Goal: Transaction & Acquisition: Purchase product/service

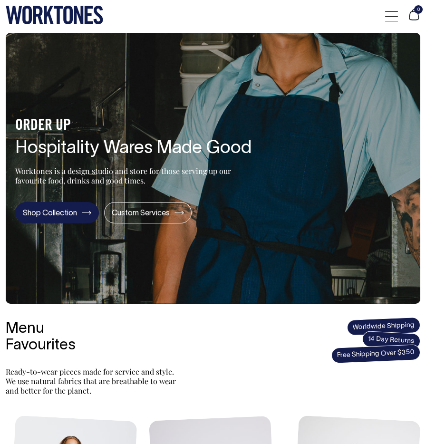
click at [69, 214] on link "Shop Collection" at bounding box center [57, 212] width 84 height 21
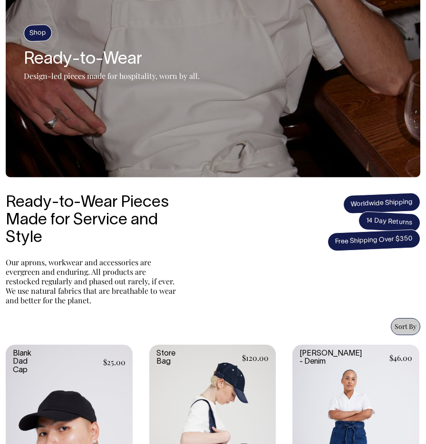
scroll to position [97, 0]
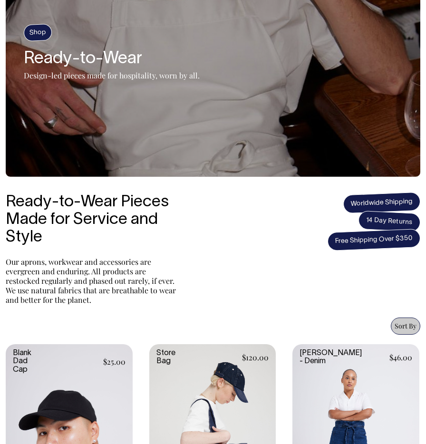
click at [397, 322] on span "Sort By" at bounding box center [406, 325] width 22 height 9
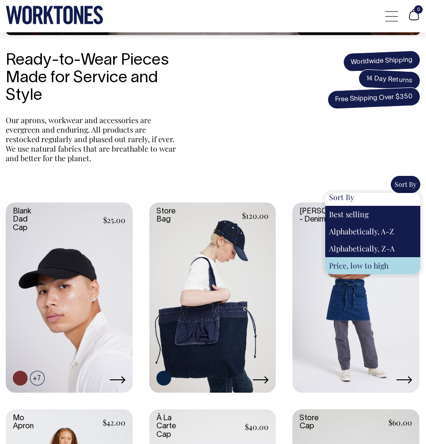
scroll to position [240, 0]
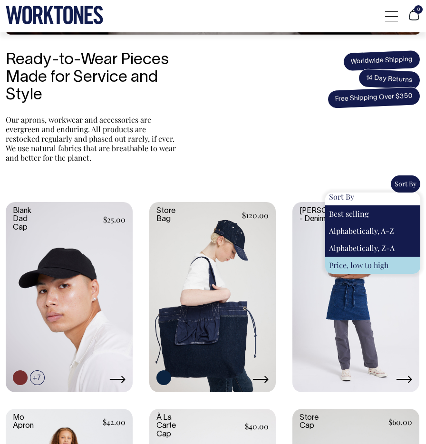
click at [362, 263] on div "Price, low to high" at bounding box center [372, 265] width 95 height 17
select select "price-ascending"
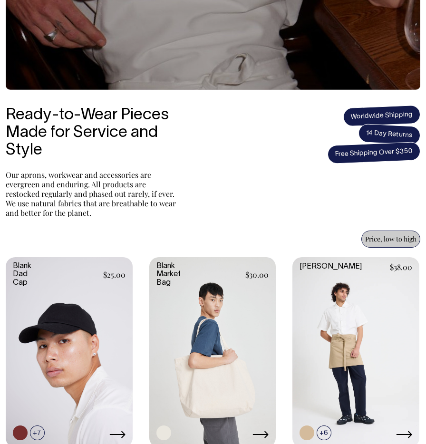
scroll to position [184, 0]
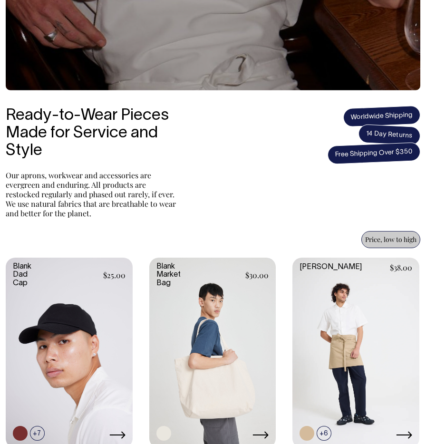
click at [382, 243] on span "Price, low to high" at bounding box center [390, 239] width 51 height 9
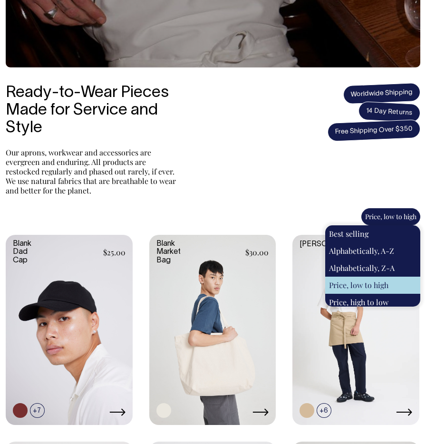
scroll to position [207, 0]
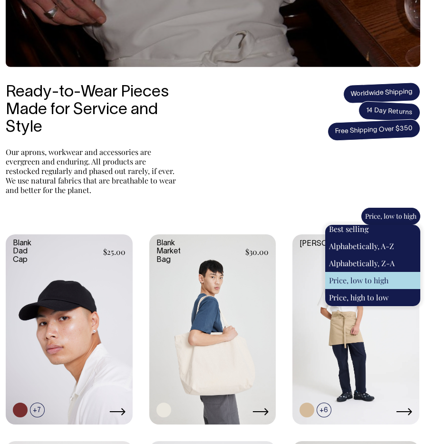
click at [397, 280] on div "Price, low to high" at bounding box center [372, 280] width 95 height 17
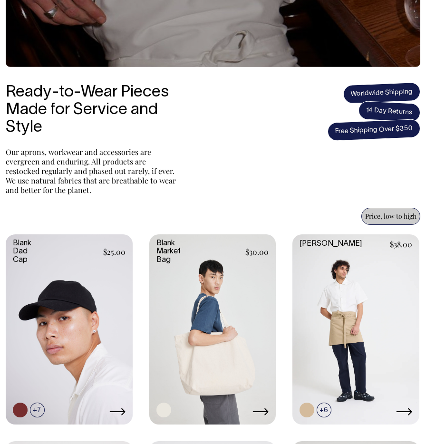
click at [327, 176] on div "Ready-to-Wear Pieces Made for Service and Style Our aprons, workwear and access…" at bounding box center [213, 139] width 414 height 111
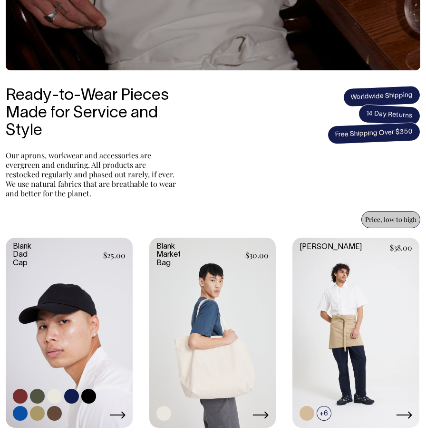
scroll to position [204, 0]
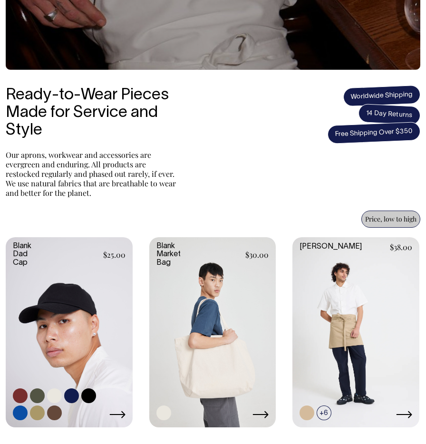
click at [74, 399] on link at bounding box center [71, 395] width 15 height 15
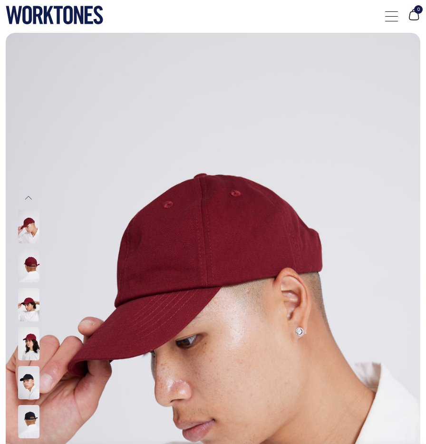
radio input "true"
select select "Dark Navy"
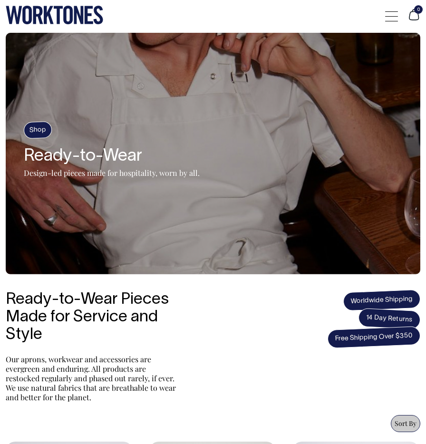
select select "price-ascending"
click at [392, 15] on div at bounding box center [391, 16] width 13 height 18
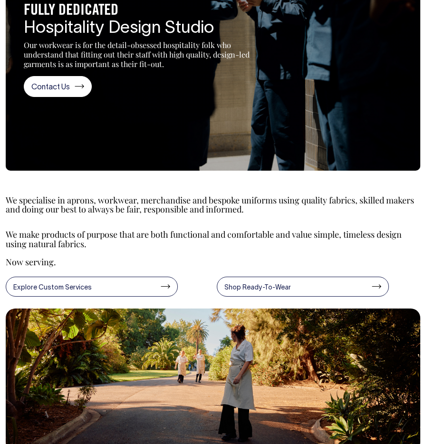
scroll to position [104, 0]
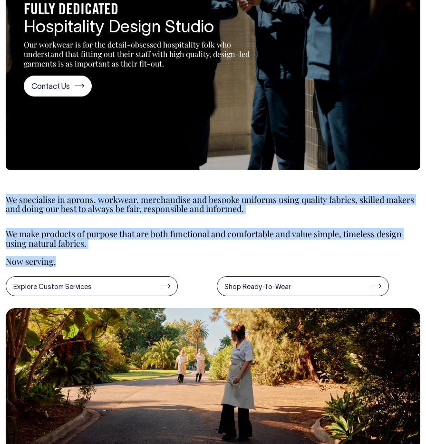
drag, startPoint x: 7, startPoint y: 202, endPoint x: 97, endPoint y: 263, distance: 109.8
click at [97, 263] on section "We specialise in aprons, workwear, merchandise and bespoke uniforms using quali…" at bounding box center [213, 241] width 414 height 133
copy section "We specialise in aprons, workwear, merchandise and bespoke uniforms using quali…"
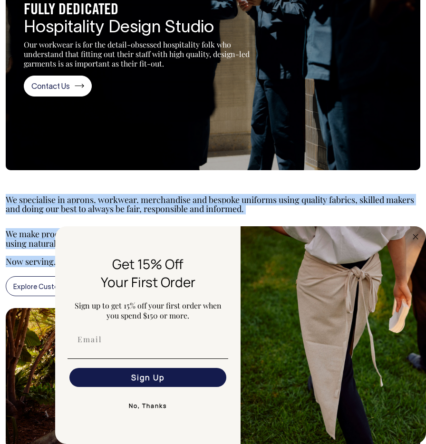
click at [215, 212] on p "We specialise in aprons, workwear, merchandise and bespoke uniforms using quali…" at bounding box center [213, 204] width 414 height 19
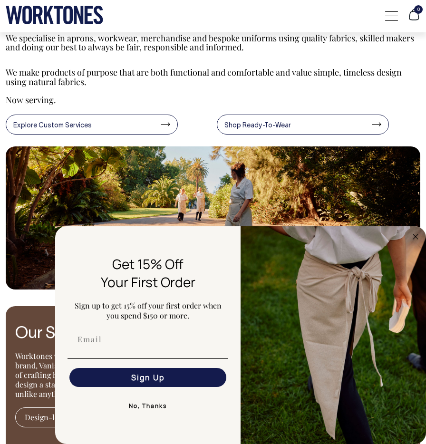
click at [410, 237] on circle "Close dialog" at bounding box center [415, 236] width 11 height 11
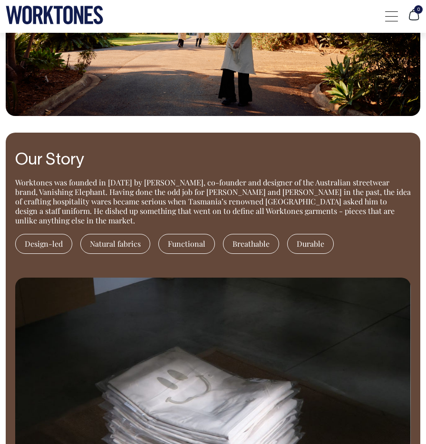
scroll to position [440, 0]
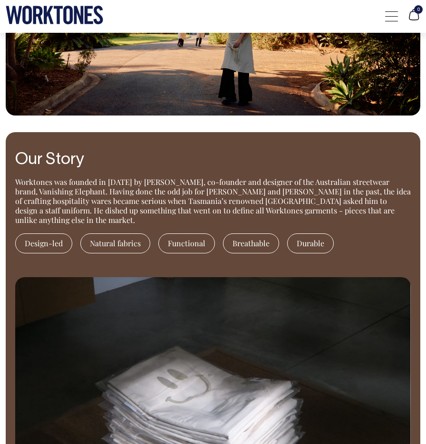
drag, startPoint x: 18, startPoint y: 159, endPoint x: 407, endPoint y: 213, distance: 393.6
click at [407, 213] on div "Our Story Worktones was founded in 2016 by Huw Bennett, co-founder and designer…" at bounding box center [212, 205] width 395 height 108
copy div "Our Story Worktones was founded in 2016 by Huw Bennett, co-founder and designer…"
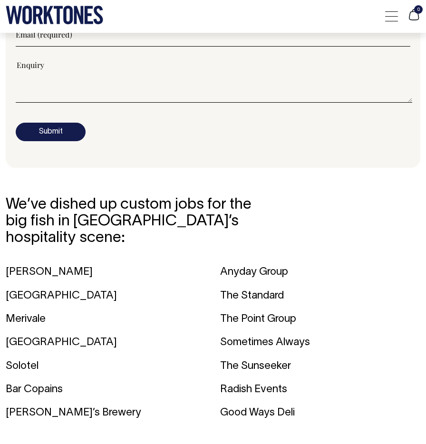
scroll to position [1208, 0]
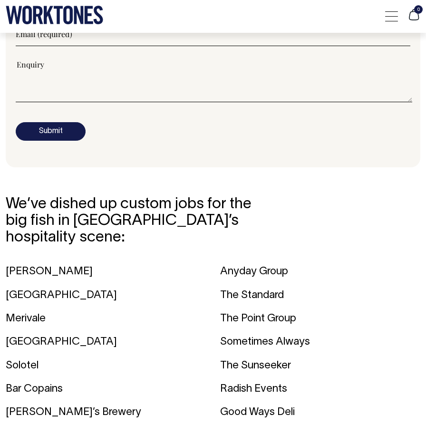
drag, startPoint x: 10, startPoint y: 189, endPoint x: 337, endPoint y: 402, distance: 390.9
click at [337, 402] on section "We’ve dished up custom jobs for the big fish in Australia’s hospitality scene: …" at bounding box center [213, 310] width 414 height 252
copy section "We’ve dished up custom jobs for the big fish in Australia’s hospitality scene: …"
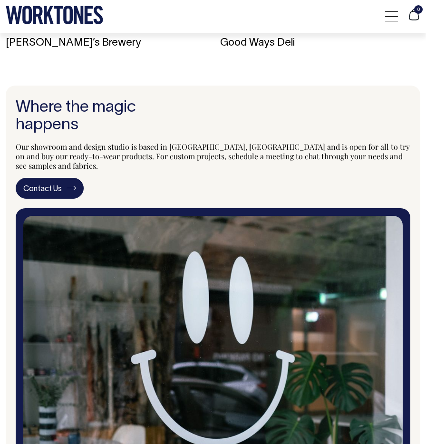
scroll to position [1578, 0]
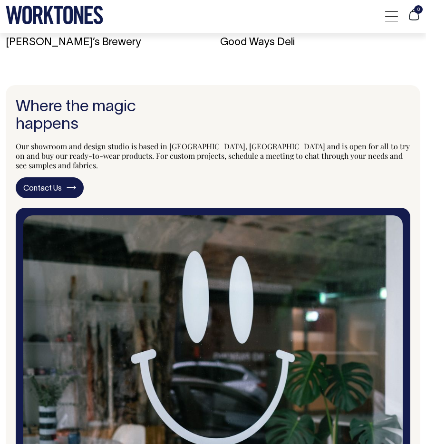
drag, startPoint x: 22, startPoint y: 96, endPoint x: 415, endPoint y: 149, distance: 397.2
click at [415, 149] on section "Where the magic happens Our showroom and design studio is based in Surry Hills,…" at bounding box center [213, 303] width 414 height 437
copy div "Where the magic happens Our showroom and design studio is based in Surry Hills,…"
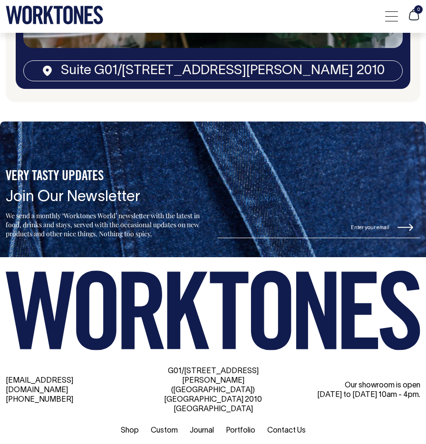
scroll to position [1999, 0]
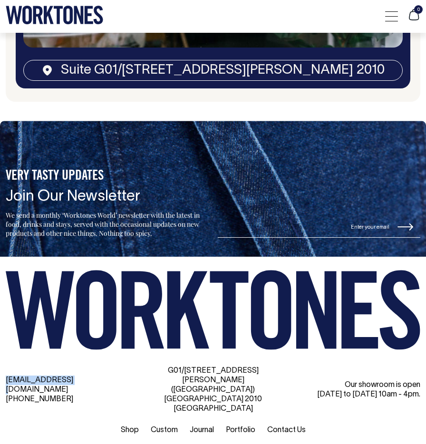
drag, startPoint x: 0, startPoint y: 351, endPoint x: 97, endPoint y: 351, distance: 97.0
click at [97, 351] on div "hi@worktones.com +61 2 7203 1616 G01/50 Marshall St, Surry Hills (Gadigal) NSW …" at bounding box center [213, 379] width 426 height 218
copy link "[EMAIL_ADDRESS][DOMAIN_NAME]"
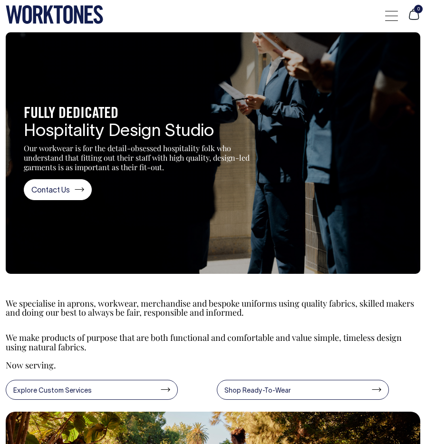
scroll to position [0, 0]
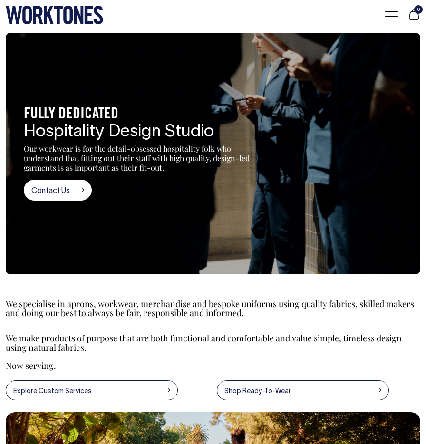
click at [386, 11] on span at bounding box center [391, 11] width 13 height 0
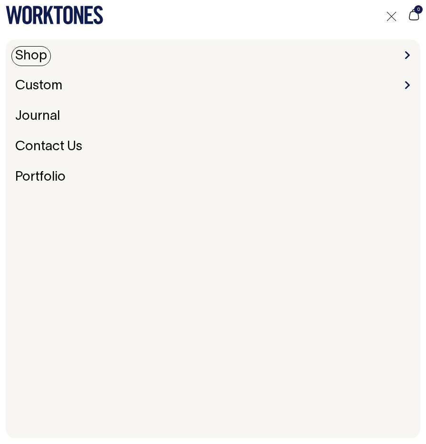
click at [40, 52] on link "Shop" at bounding box center [30, 56] width 39 height 20
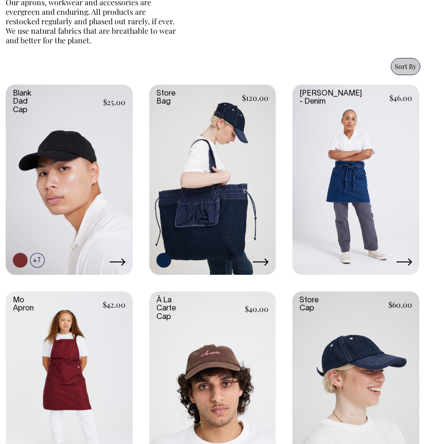
scroll to position [357, 0]
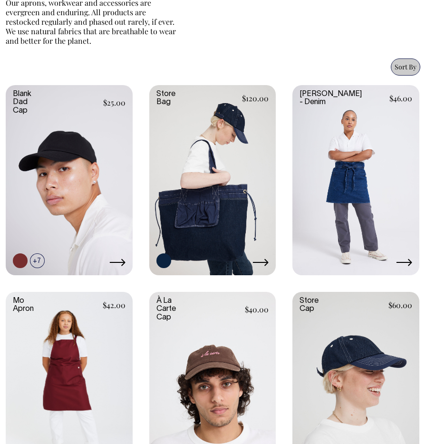
click at [402, 69] on span "Sort By" at bounding box center [406, 66] width 22 height 9
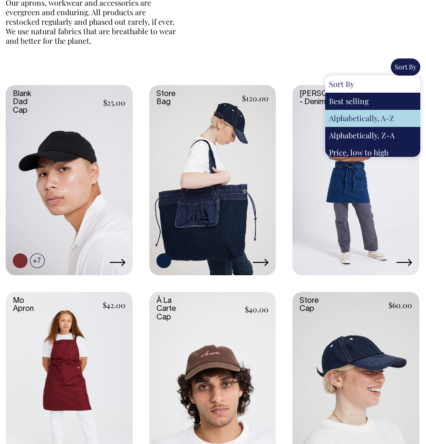
scroll to position [4, 0]
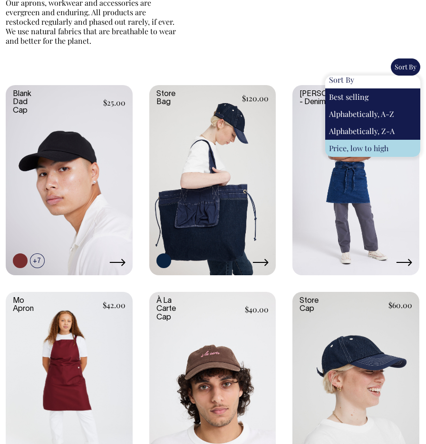
click at [356, 149] on div "Price, low to high" at bounding box center [372, 148] width 95 height 17
select select "price-ascending"
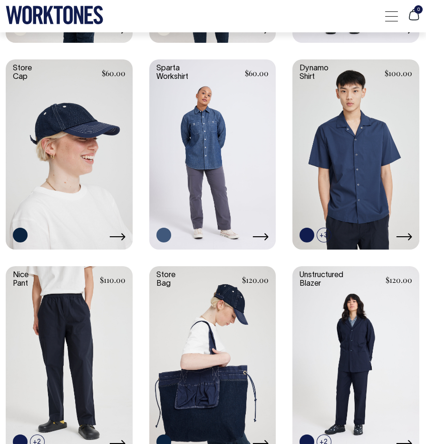
scroll to position [1623, 0]
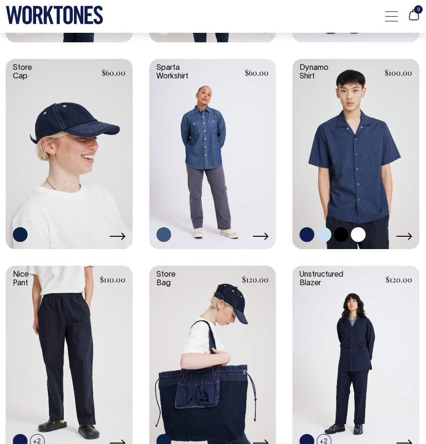
click at [354, 165] on link at bounding box center [355, 153] width 127 height 188
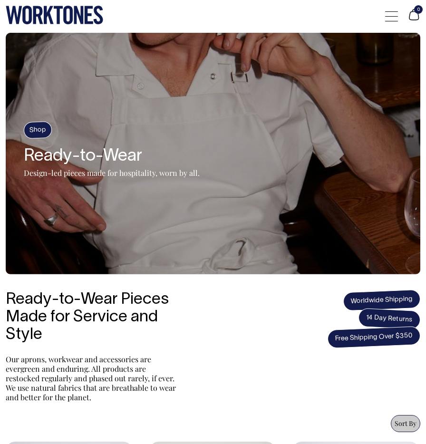
select select "price-ascending"
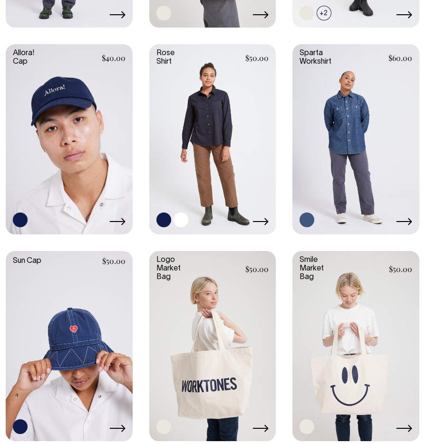
scroll to position [1637, 0]
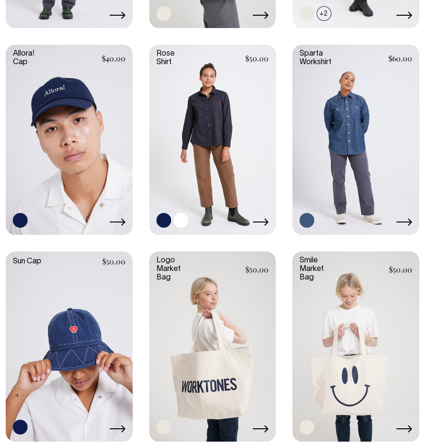
click at [181, 223] on link at bounding box center [180, 220] width 15 height 15
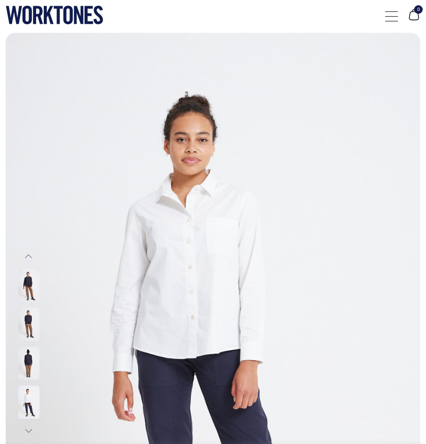
select select "Off-White"
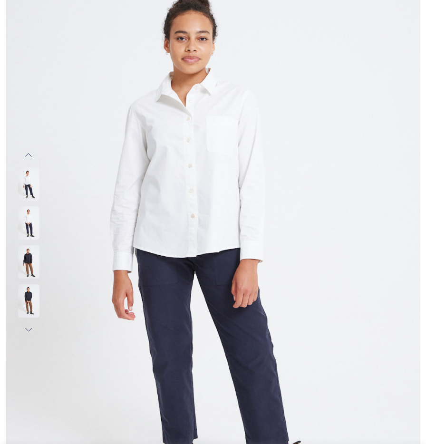
scroll to position [86, 0]
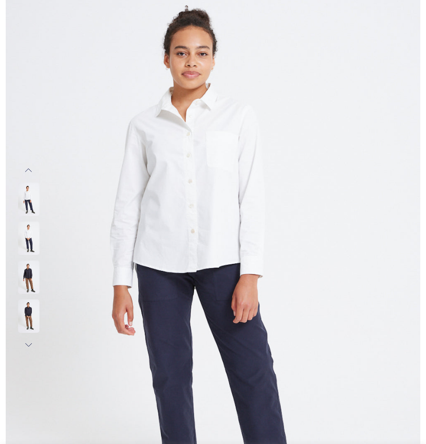
click at [27, 199] on img at bounding box center [28, 199] width 21 height 33
click at [29, 228] on img at bounding box center [28, 238] width 21 height 33
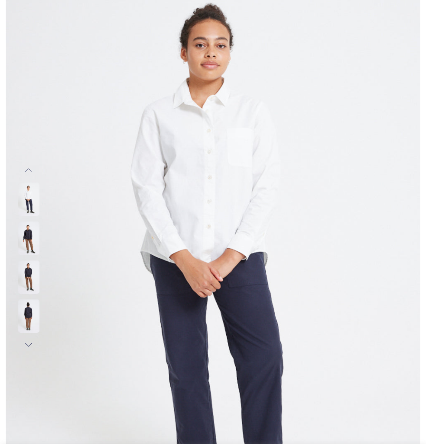
click at [29, 274] on img at bounding box center [28, 276] width 21 height 33
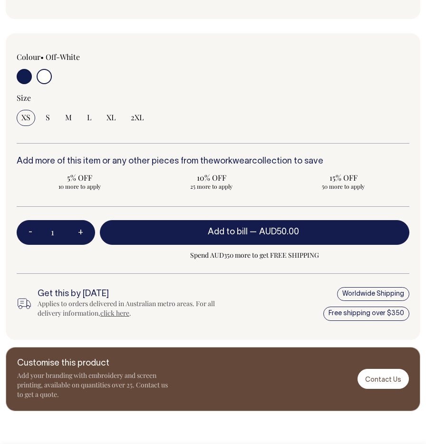
scroll to position [742, 0]
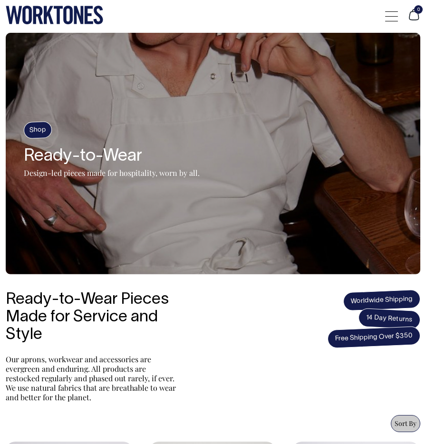
select select "price-ascending"
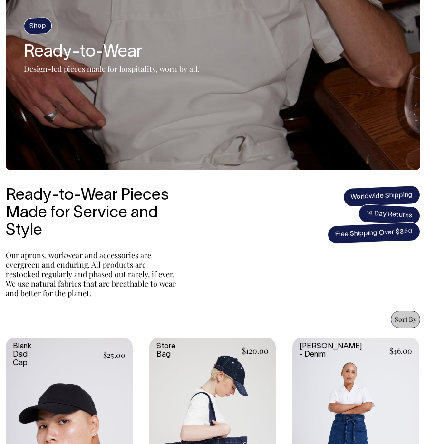
scroll to position [105, 0]
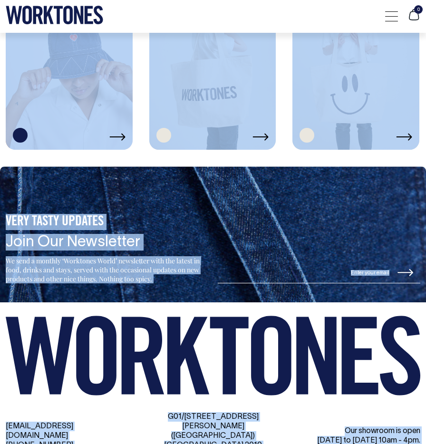
drag, startPoint x: 0, startPoint y: 261, endPoint x: 345, endPoint y: 443, distance: 389.7
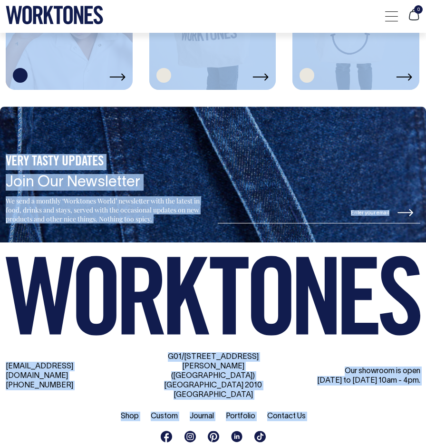
copy body "Blank Dad Cap $25.00 +7 Store Bag $120.00 [PERSON_NAME] Apron - Denim $46.00 Mo…"
